Goal: Communication & Community: Answer question/provide support

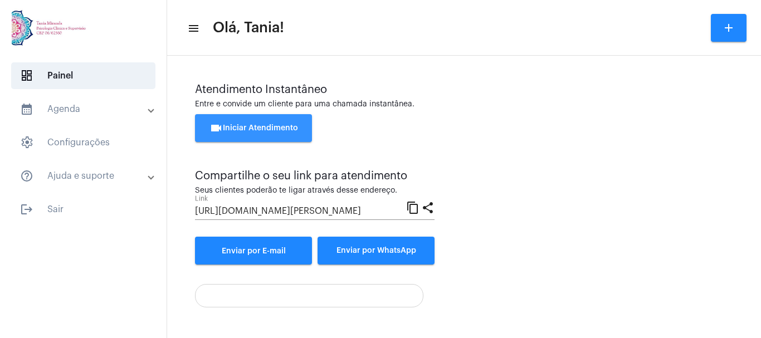
click at [269, 129] on span "videocam Iniciar Atendimento" at bounding box center [254, 128] width 89 height 8
click at [237, 126] on span "videocam Iniciar Atendimento" at bounding box center [254, 128] width 89 height 8
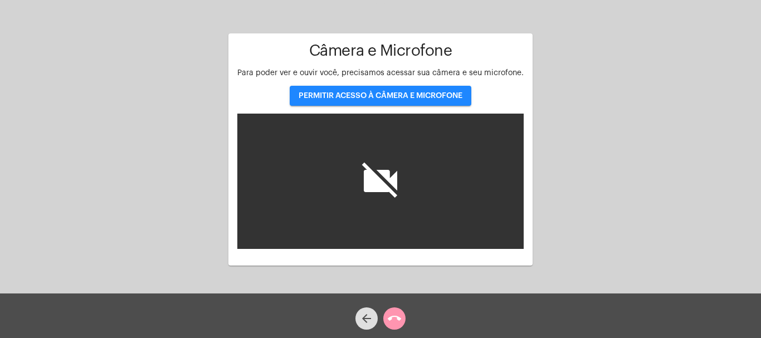
click at [378, 96] on span "PERMITIR ACESSO À CÂMERA E MICROFONE" at bounding box center [381, 96] width 164 height 8
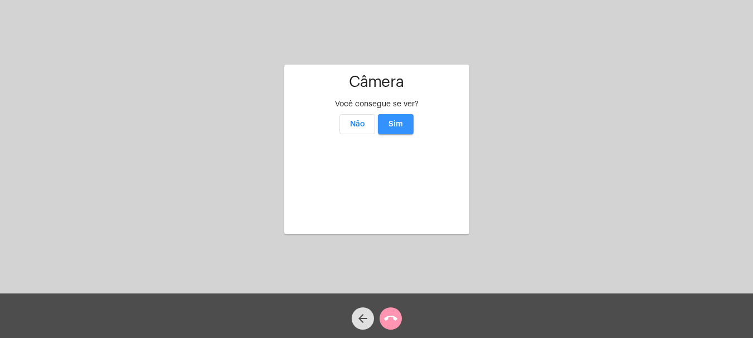
click at [397, 114] on button "Sim" at bounding box center [396, 124] width 36 height 20
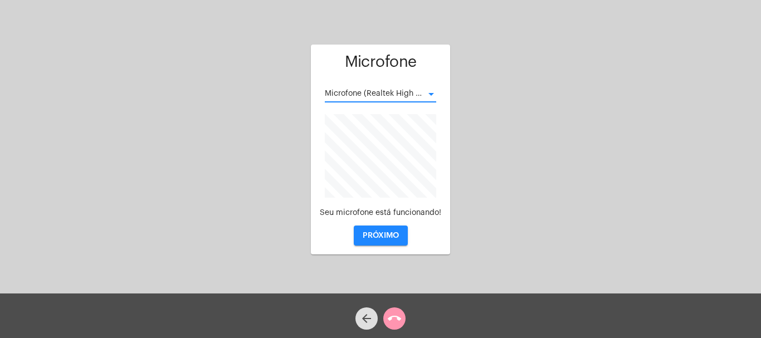
click at [433, 94] on div at bounding box center [431, 94] width 6 height 3
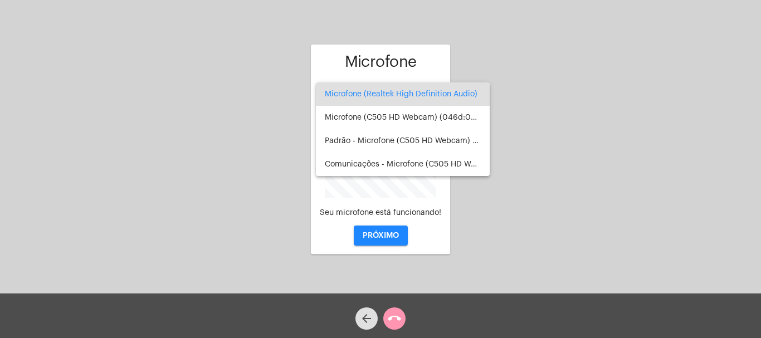
click at [613, 48] on div at bounding box center [380, 169] width 761 height 338
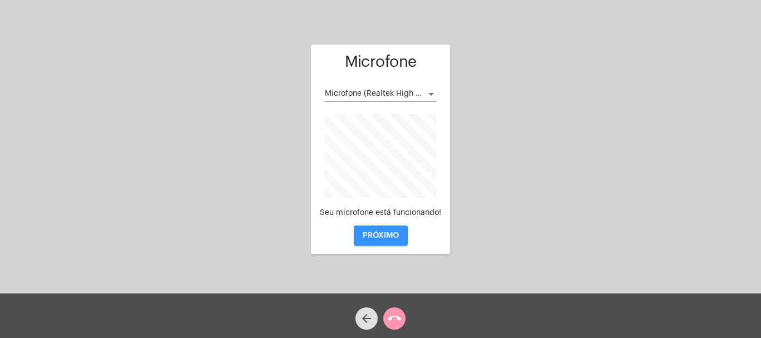
click at [392, 235] on span "PRÓXIMO" at bounding box center [381, 236] width 36 height 8
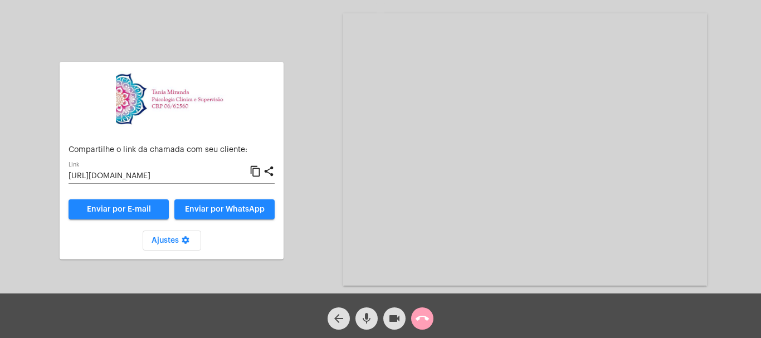
click at [423, 318] on mat-icon "call_end" at bounding box center [422, 318] width 13 height 13
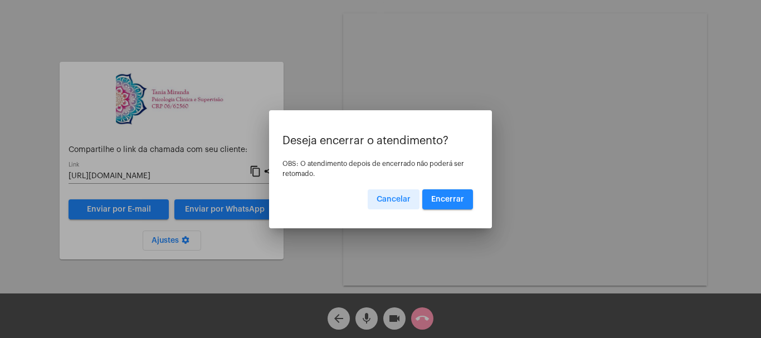
click at [449, 201] on span "Encerrar" at bounding box center [447, 200] width 33 height 8
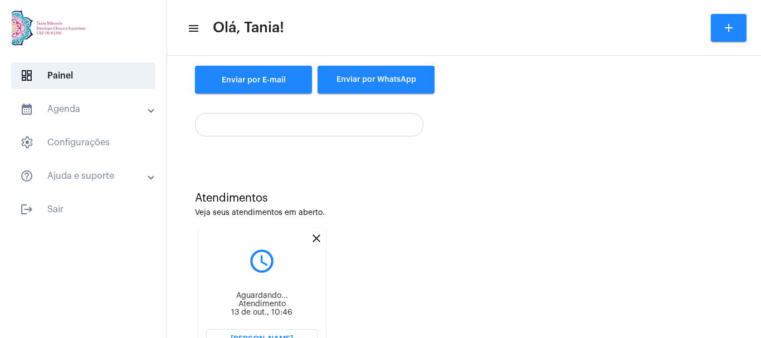
scroll to position [179, 0]
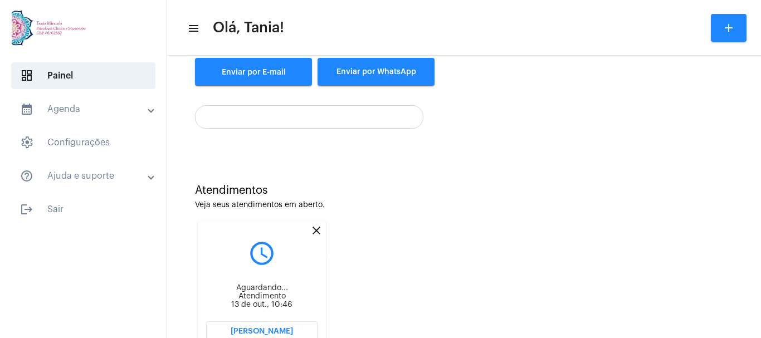
click at [314, 233] on mat-icon "close" at bounding box center [316, 230] width 13 height 13
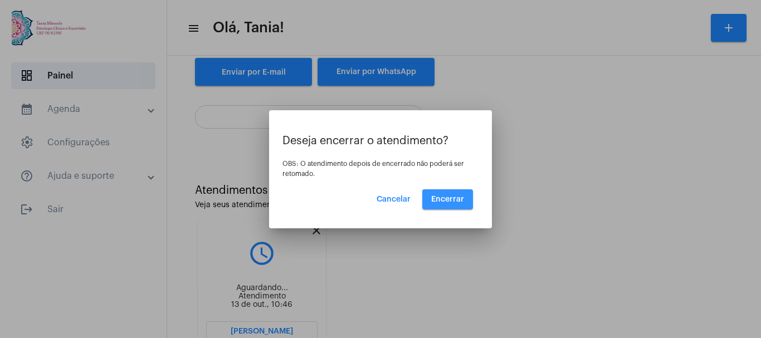
click at [446, 198] on span "Encerrar" at bounding box center [447, 200] width 33 height 8
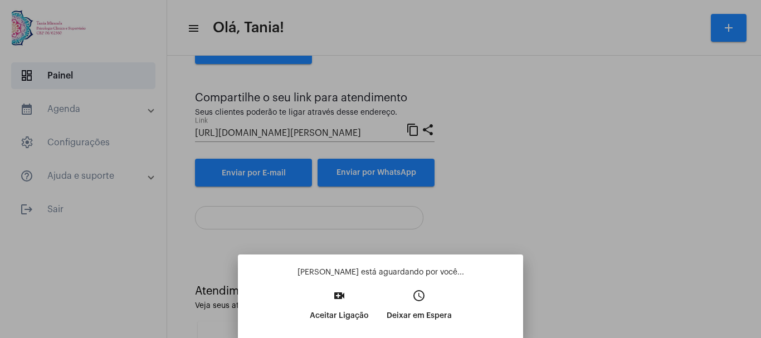
scroll to position [179, 0]
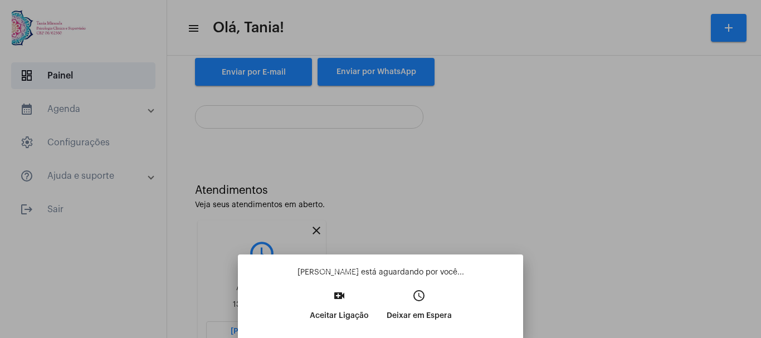
click at [334, 308] on p "Aceitar Ligação" at bounding box center [339, 316] width 59 height 20
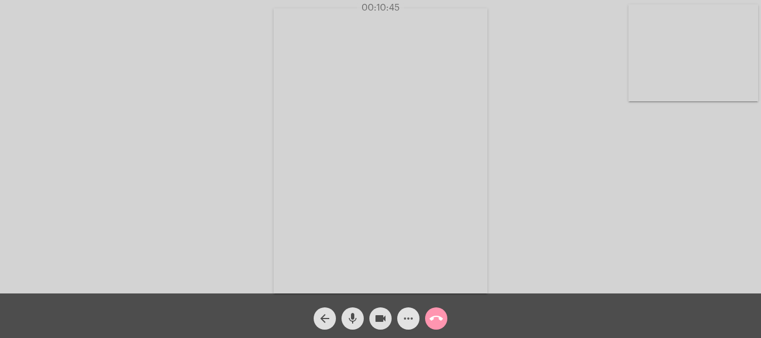
click at [406, 322] on mat-icon "more_horiz" at bounding box center [408, 318] width 13 height 13
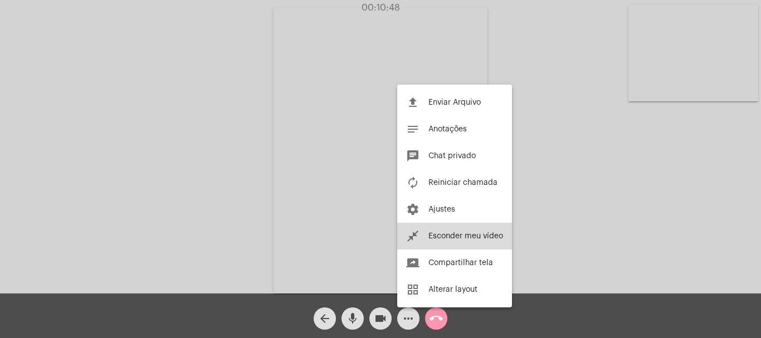
click at [443, 239] on span "Esconder meu vídeo" at bounding box center [465, 236] width 75 height 8
